Goal: Information Seeking & Learning: Learn about a topic

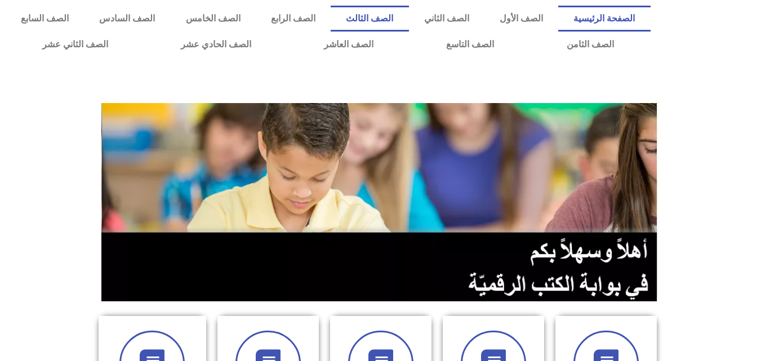
click at [408, 17] on link "الصف الثالث" at bounding box center [370, 19] width 78 height 26
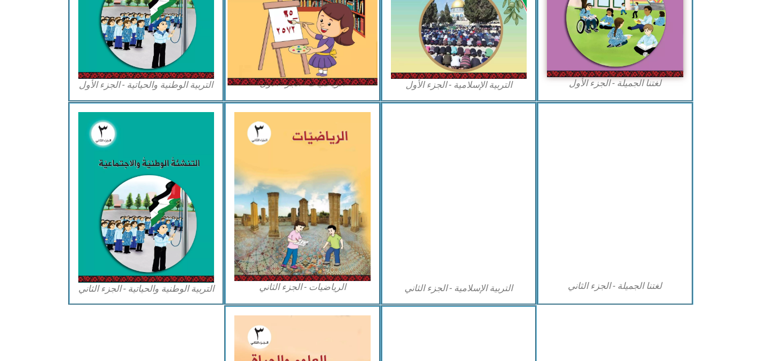
scroll to position [450, 0]
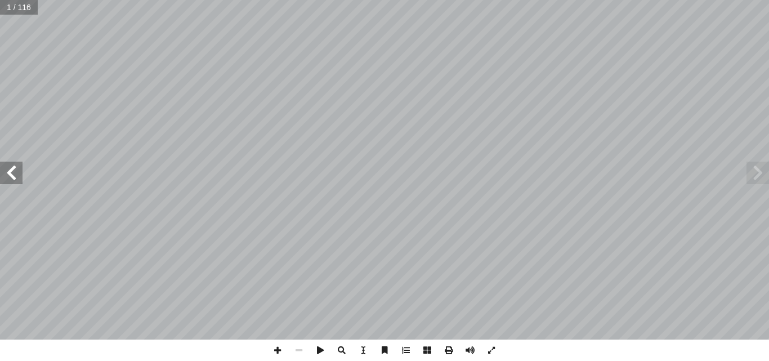
click at [15, 167] on span at bounding box center [11, 173] width 23 height 23
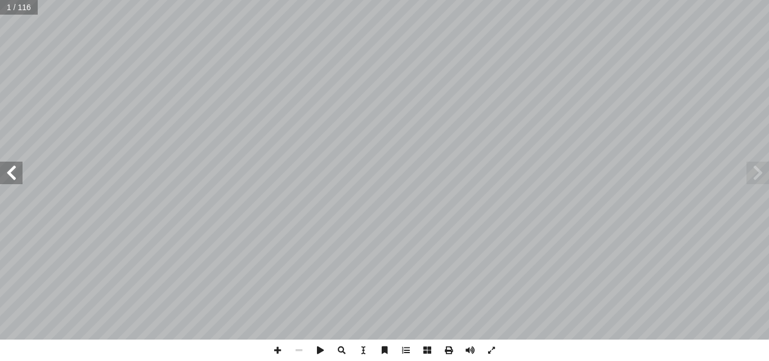
click at [15, 167] on span at bounding box center [11, 173] width 23 height 23
click at [10, 180] on span at bounding box center [11, 173] width 23 height 23
click at [761, 178] on span at bounding box center [758, 173] width 23 height 23
click at [14, 170] on span at bounding box center [11, 173] width 23 height 23
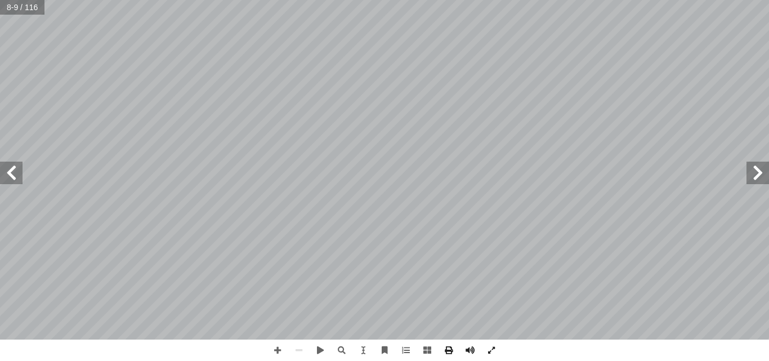
click at [11, 169] on span at bounding box center [11, 173] width 23 height 23
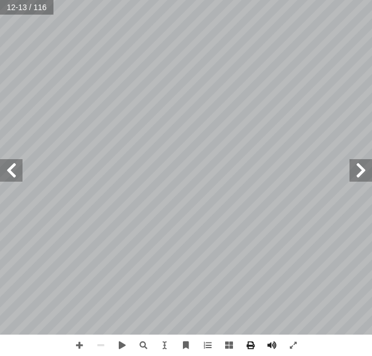
click at [352, 178] on span at bounding box center [361, 170] width 23 height 23
click at [7, 166] on span at bounding box center [11, 170] width 23 height 23
click at [364, 168] on span at bounding box center [361, 170] width 23 height 23
click at [13, 169] on span at bounding box center [11, 170] width 23 height 23
